Goal: Obtain resource: Obtain resource

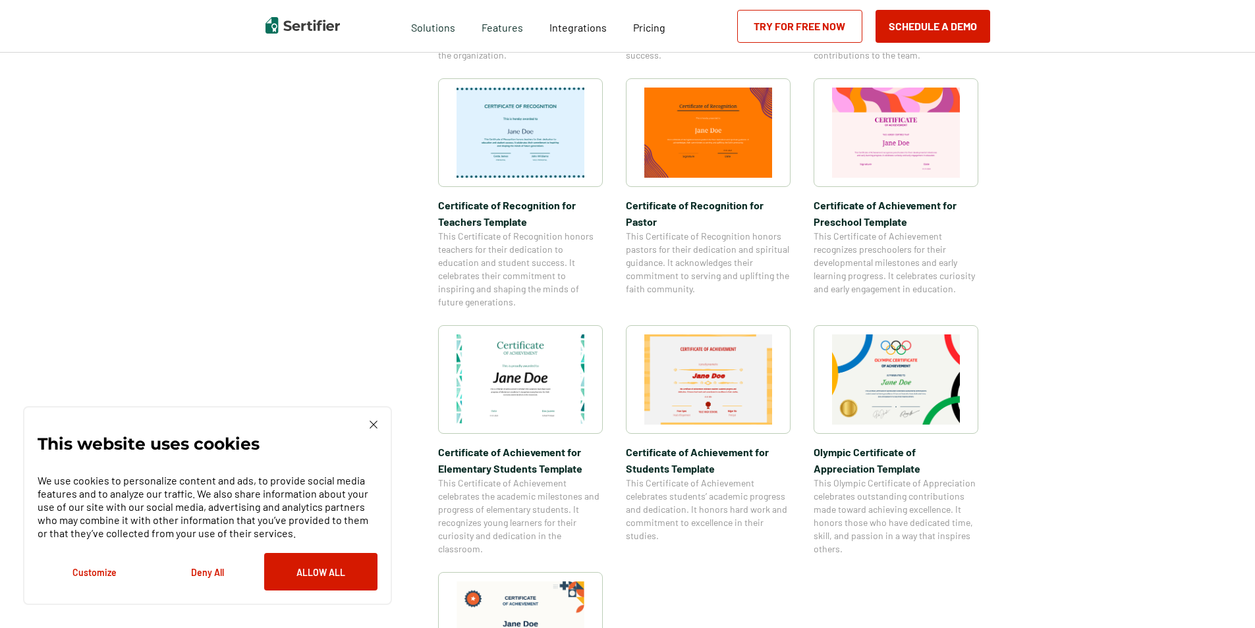
scroll to position [922, 0]
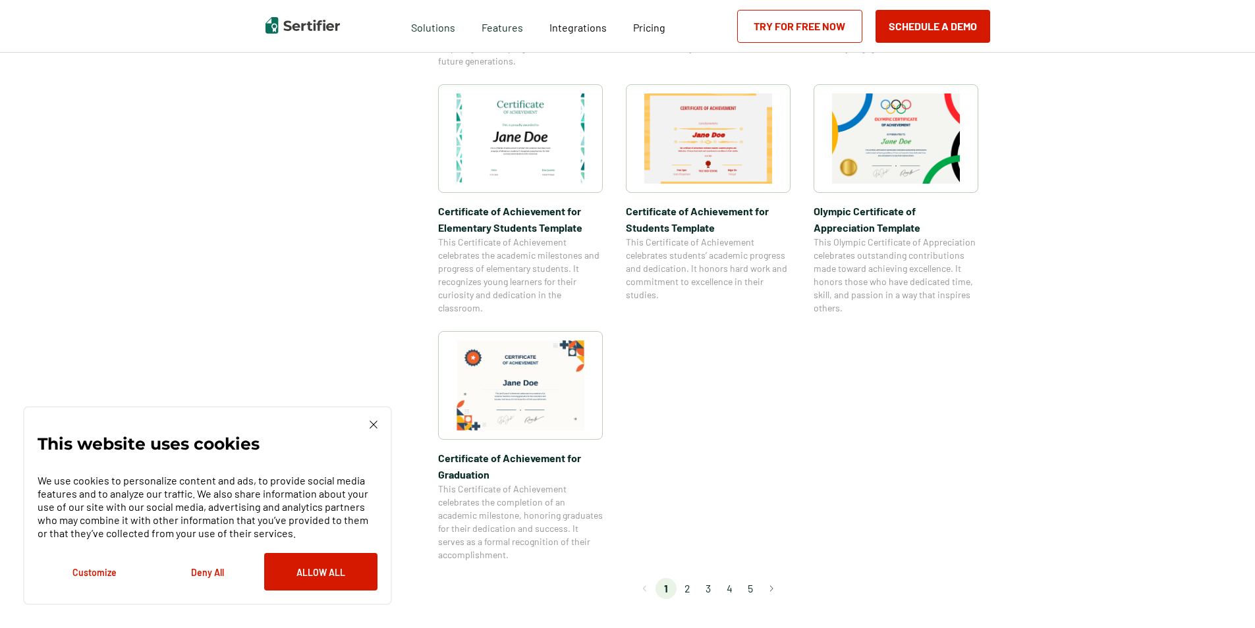
click at [370, 429] on img at bounding box center [373, 425] width 8 height 8
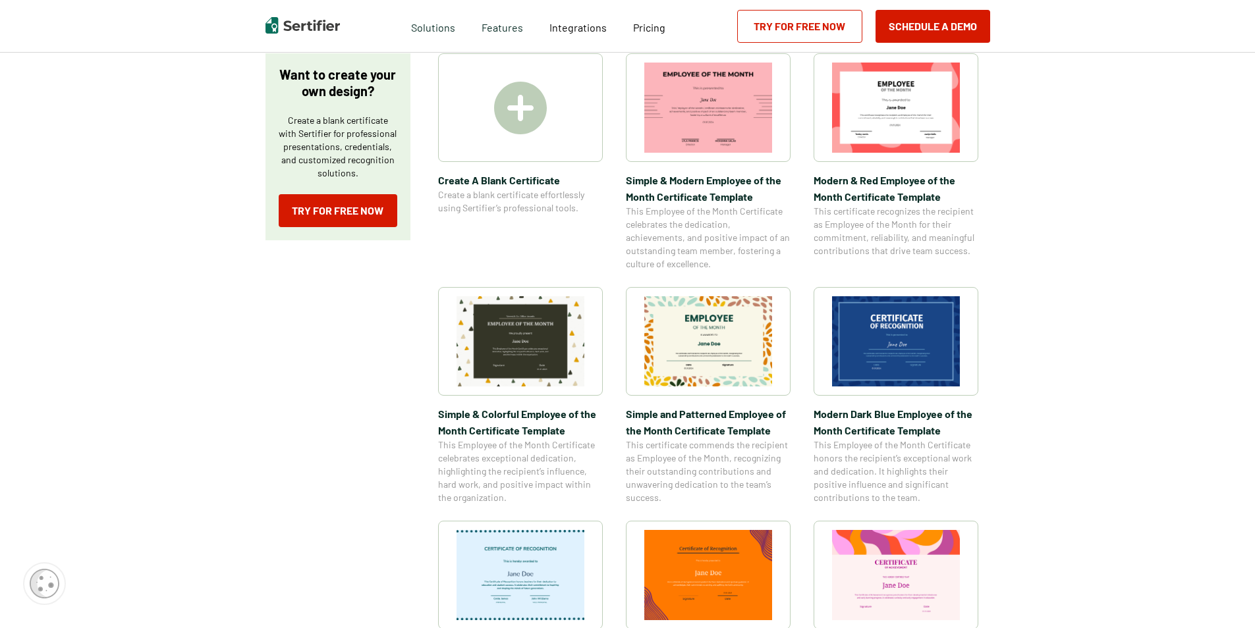
scroll to position [0, 0]
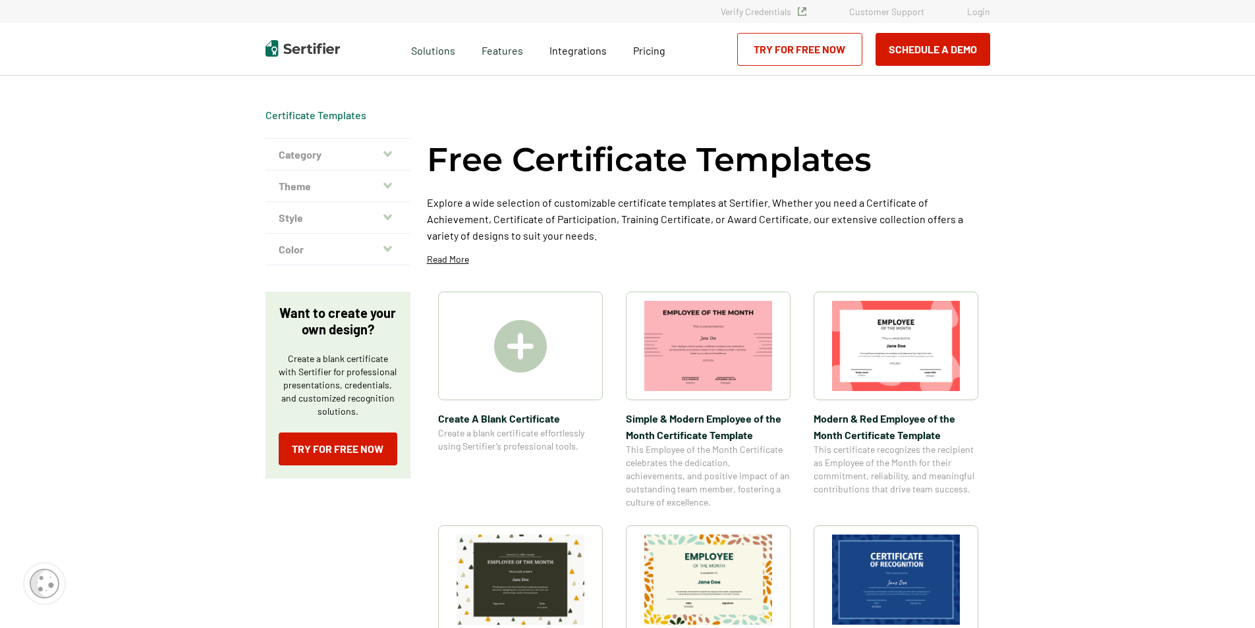
click at [384, 155] on button "Category" at bounding box center [337, 155] width 145 height 32
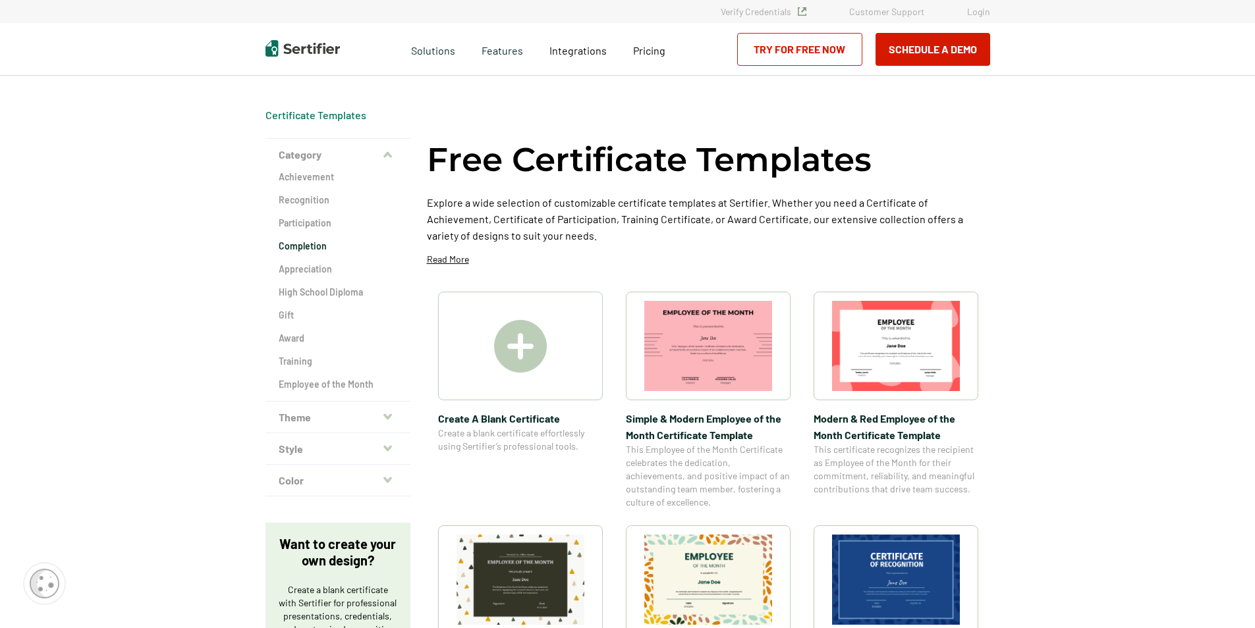
click at [319, 248] on h2 "Completion" at bounding box center [338, 246] width 119 height 13
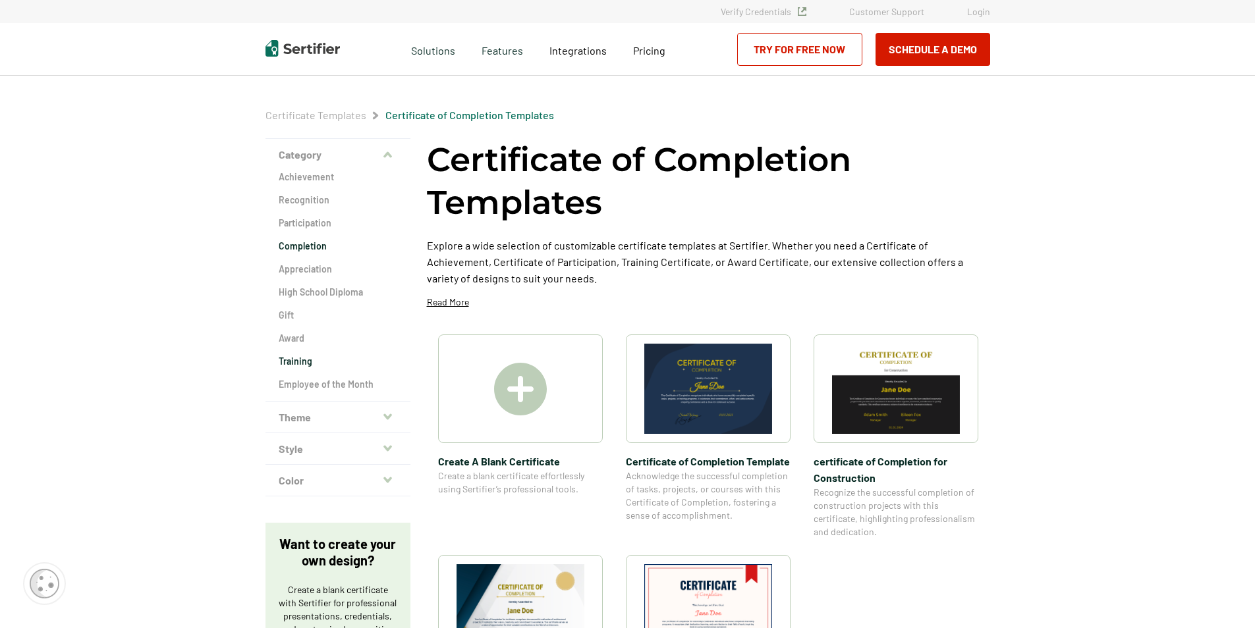
click at [309, 356] on h2 "Training" at bounding box center [338, 361] width 119 height 13
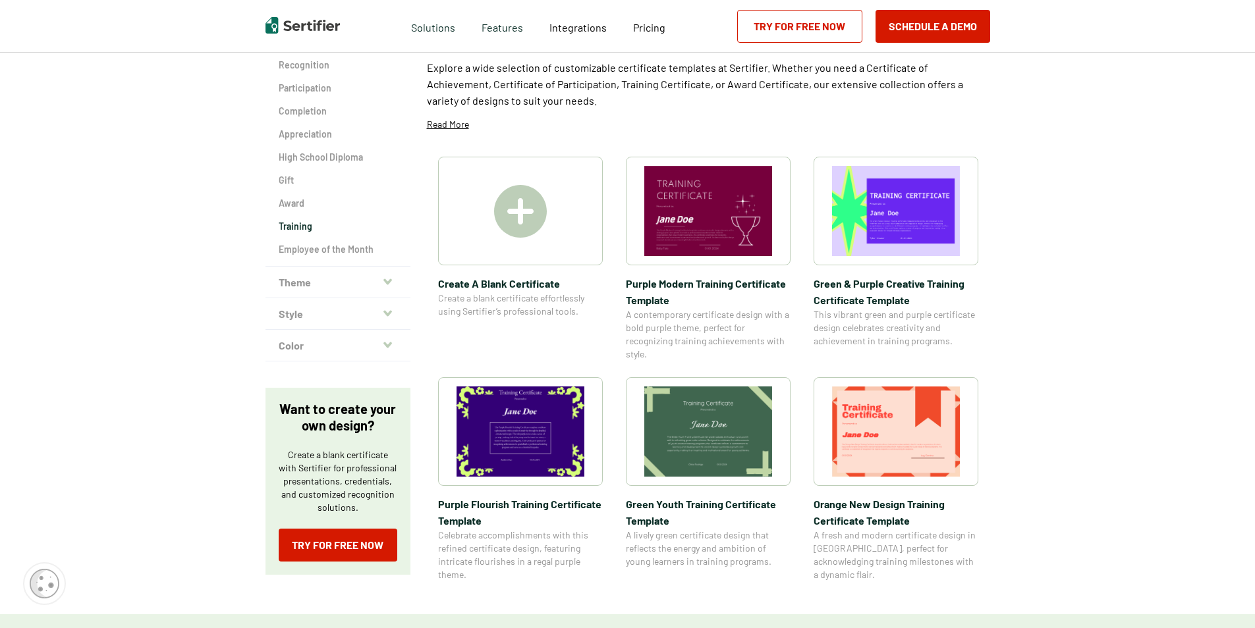
scroll to position [132, 0]
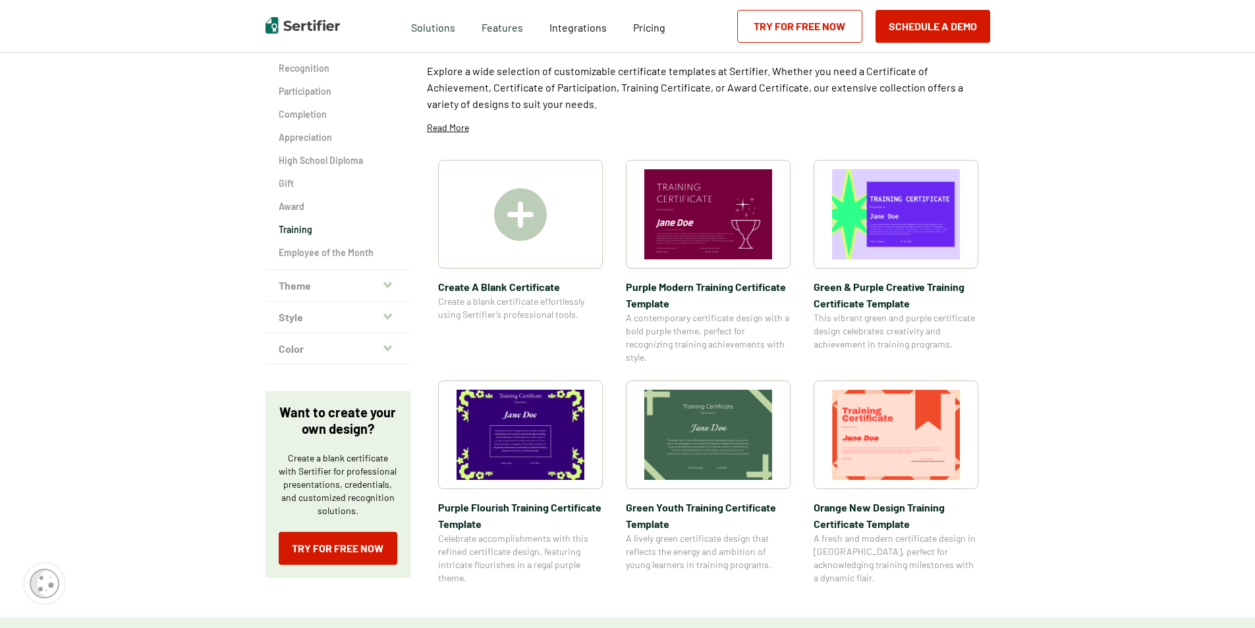
click at [513, 230] on img at bounding box center [520, 214] width 53 height 53
click at [292, 210] on h2 "Award" at bounding box center [338, 206] width 119 height 13
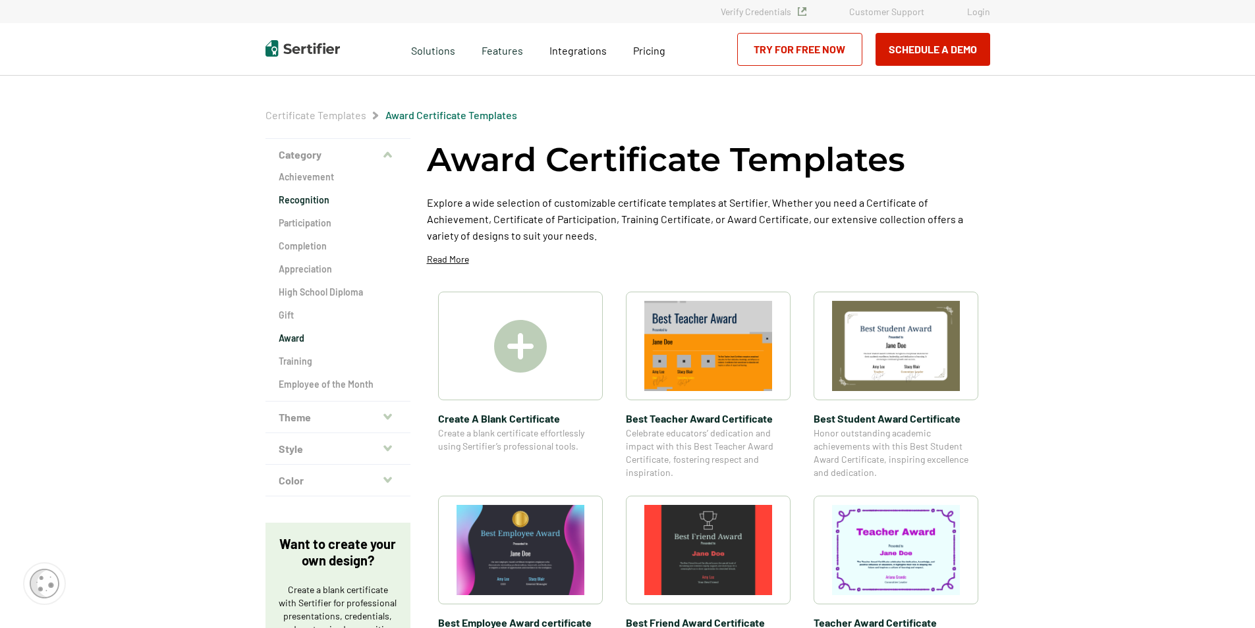
click at [308, 203] on h2 "Recognition" at bounding box center [338, 200] width 119 height 13
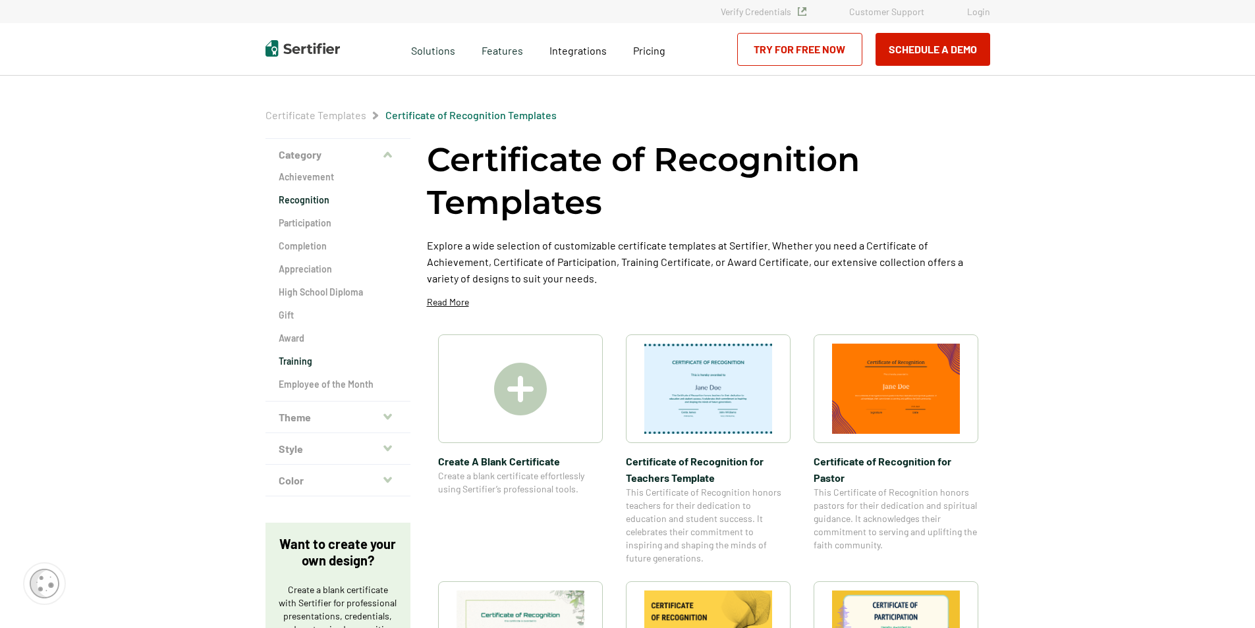
click at [300, 357] on h2 "Training" at bounding box center [338, 361] width 119 height 13
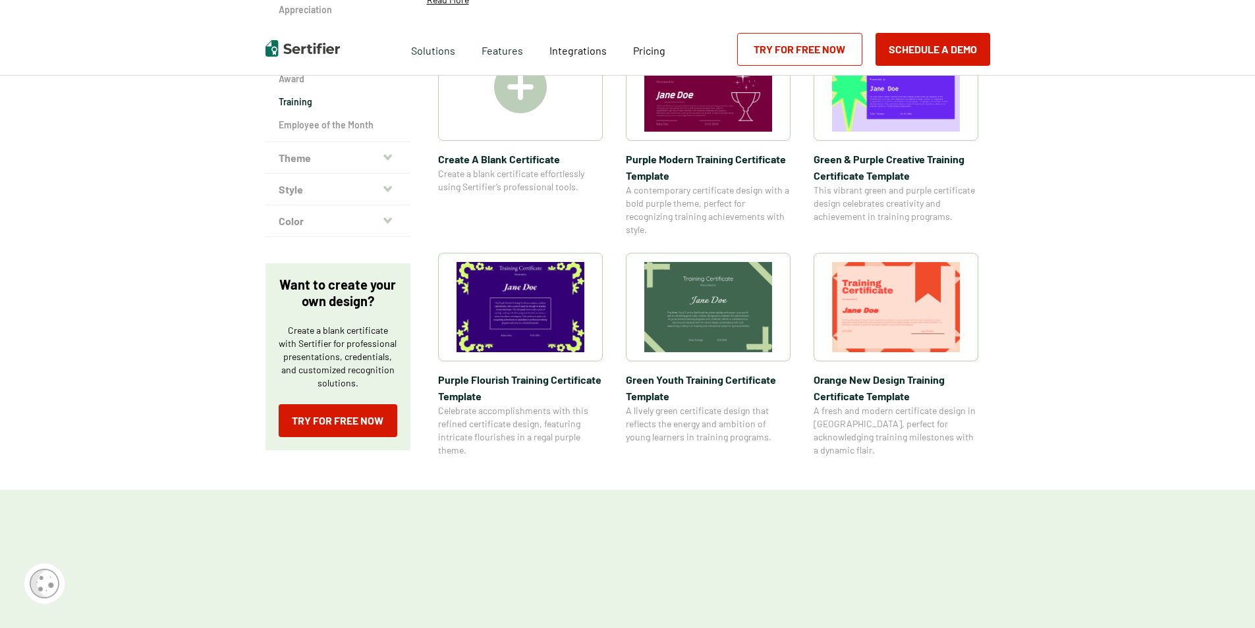
scroll to position [263, 0]
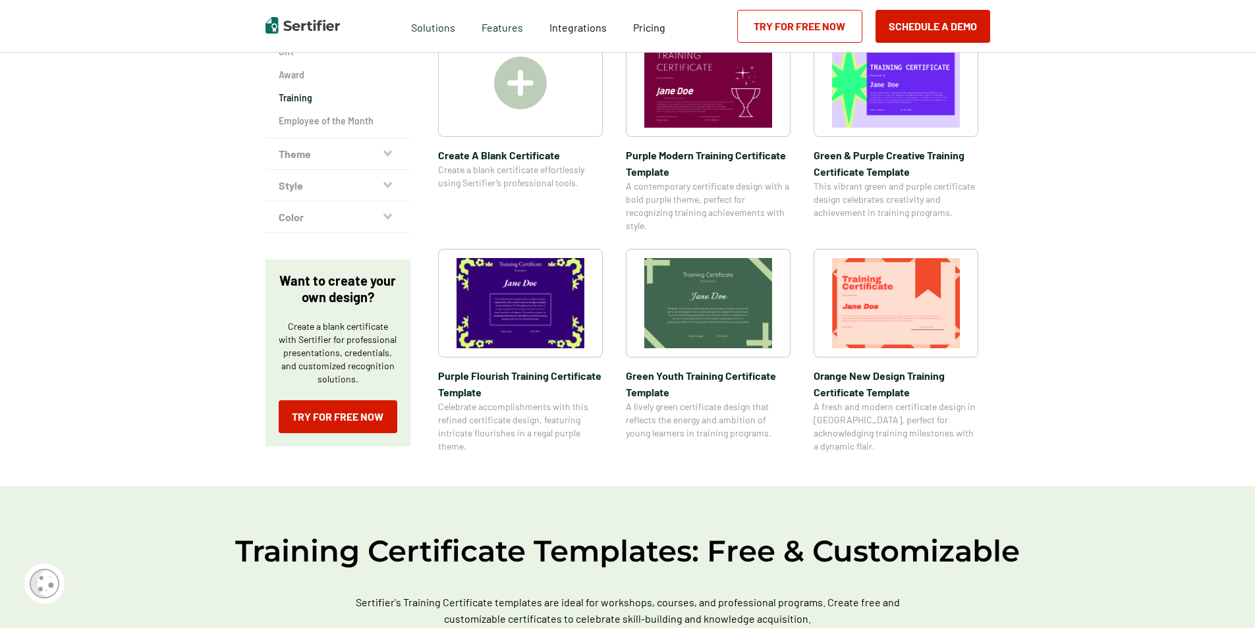
click at [906, 304] on img at bounding box center [896, 303] width 128 height 90
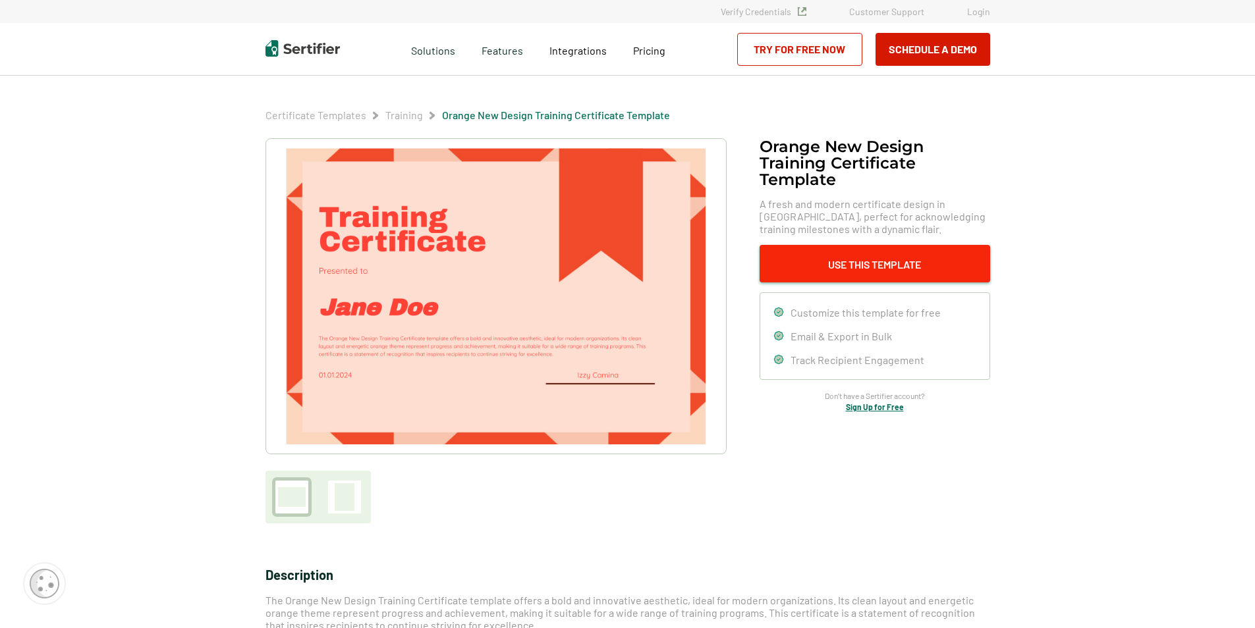
click at [850, 260] on button "Use This Template" at bounding box center [874, 264] width 231 height 38
